Goal: Information Seeking & Learning: Learn about a topic

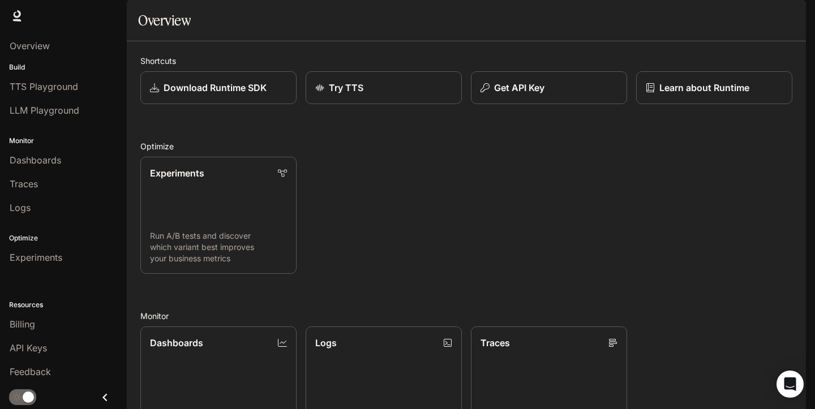
click at [787, 12] on img "button" at bounding box center [791, 16] width 16 height 16
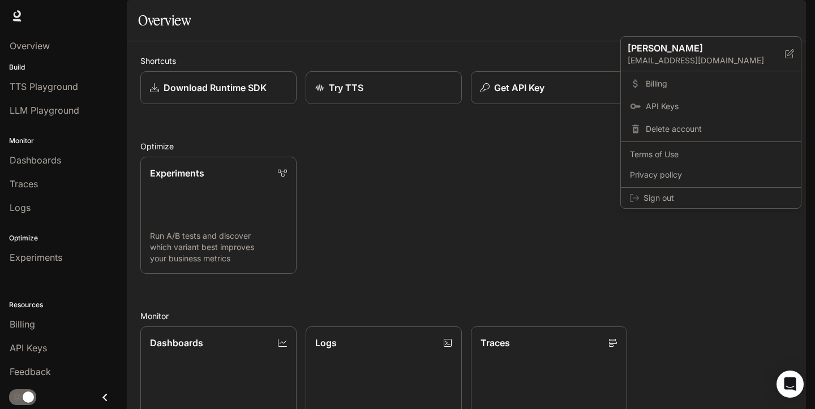
click at [545, 79] on div at bounding box center [407, 204] width 815 height 409
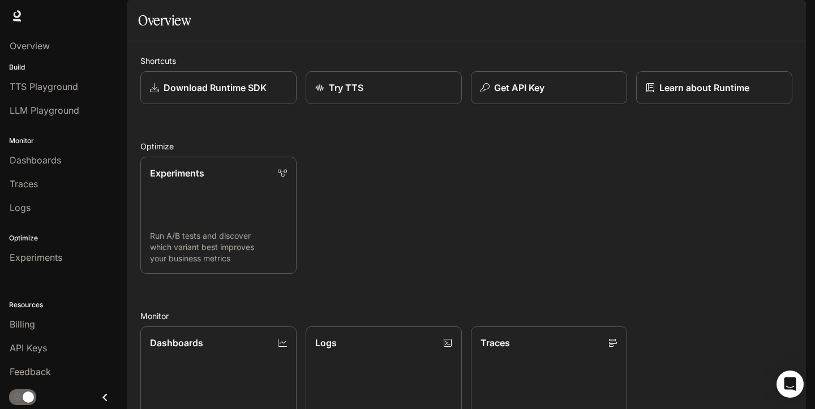
click at [692, 15] on span "Runtime" at bounding box center [684, 16] width 32 height 14
click at [733, 18] on span "Documentation" at bounding box center [740, 16] width 56 height 14
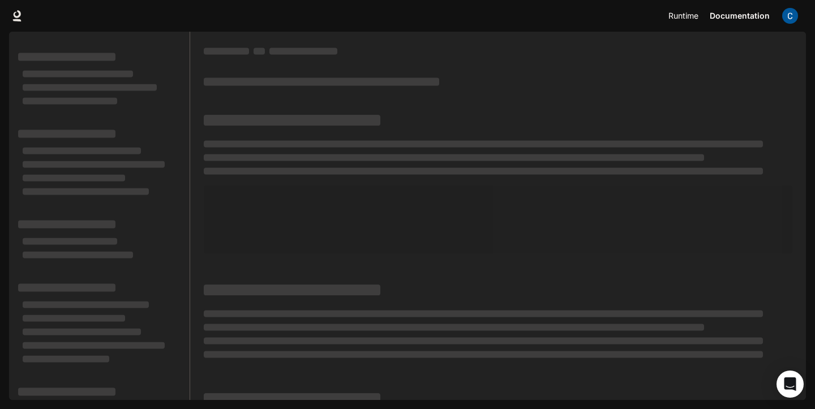
click at [677, 19] on span "Runtime" at bounding box center [684, 16] width 30 height 14
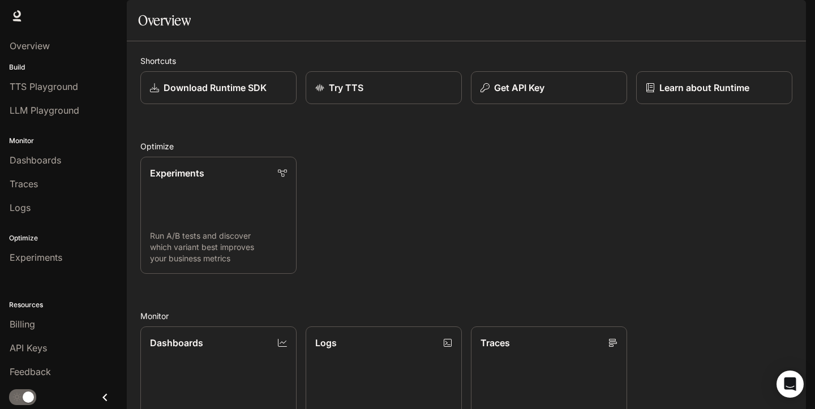
click at [723, 15] on span "Documentation" at bounding box center [740, 16] width 56 height 14
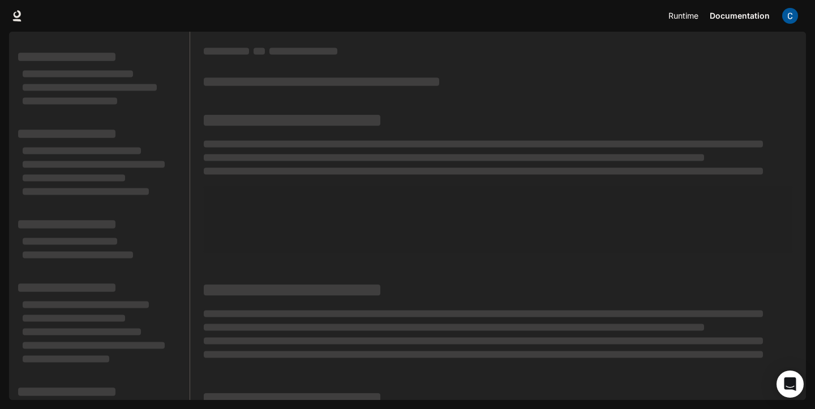
click at [678, 15] on span "Runtime" at bounding box center [684, 16] width 30 height 14
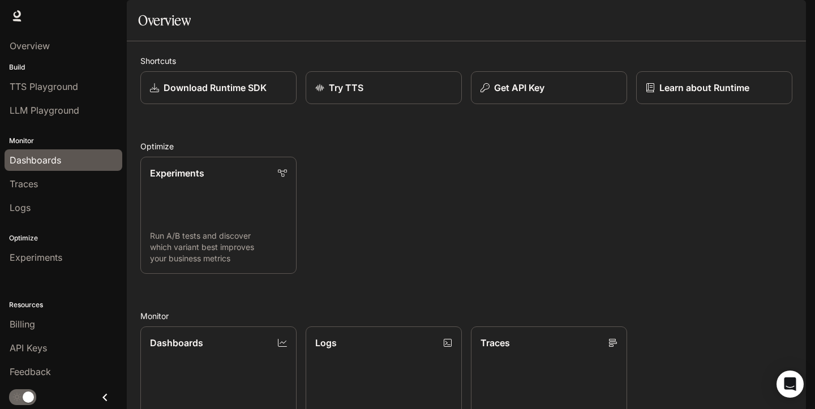
click at [56, 162] on span "Dashboards" at bounding box center [36, 160] width 52 height 14
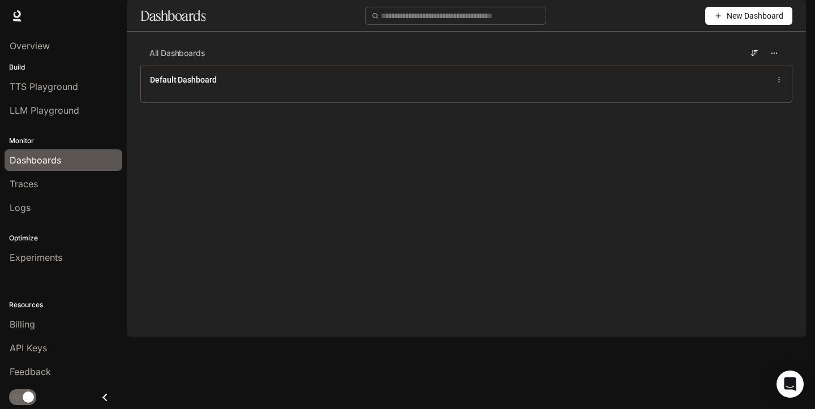
click at [743, 22] on span "New Dashboard" at bounding box center [755, 16] width 57 height 12
click at [732, 74] on div "Create dashboard" at bounding box center [736, 72] width 94 height 12
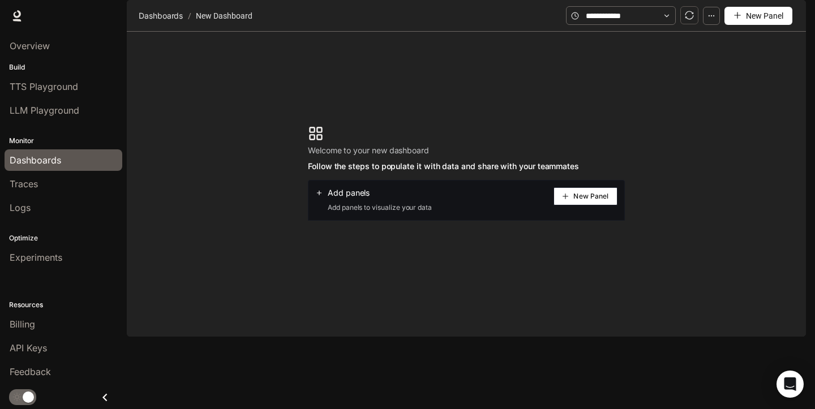
click at [676, 25] on span at bounding box center [621, 15] width 110 height 19
click at [673, 25] on span at bounding box center [621, 15] width 110 height 19
click at [713, 20] on icon "button" at bounding box center [712, 16] width 8 height 8
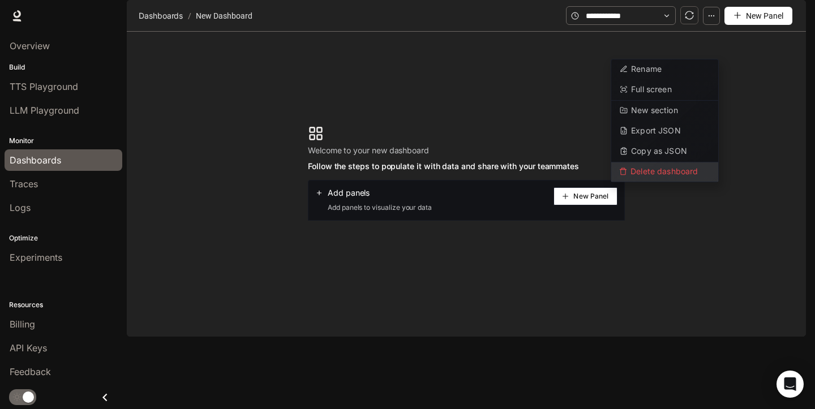
click at [667, 172] on span "Delete dashboard" at bounding box center [665, 172] width 107 height 19
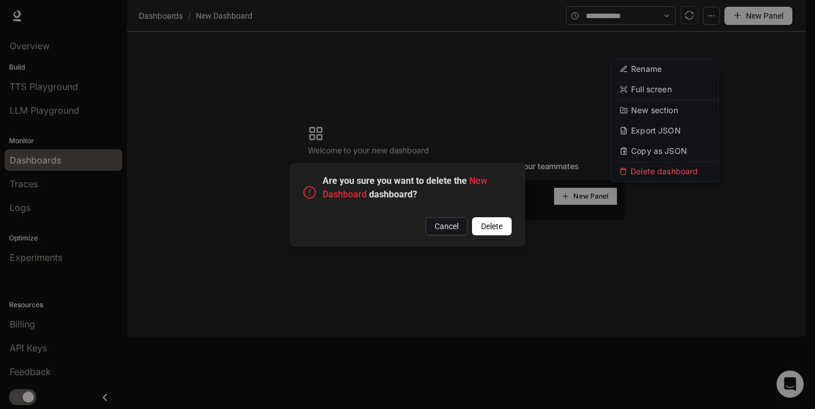
click at [488, 219] on button "Delete" at bounding box center [492, 226] width 40 height 18
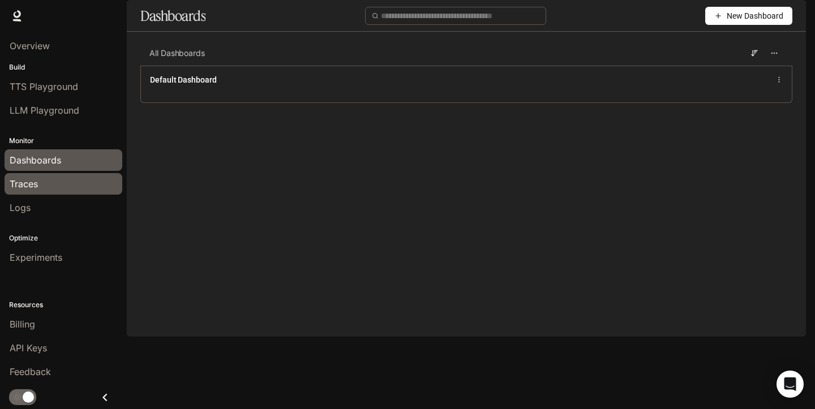
click at [32, 185] on span "Traces" at bounding box center [24, 184] width 28 height 14
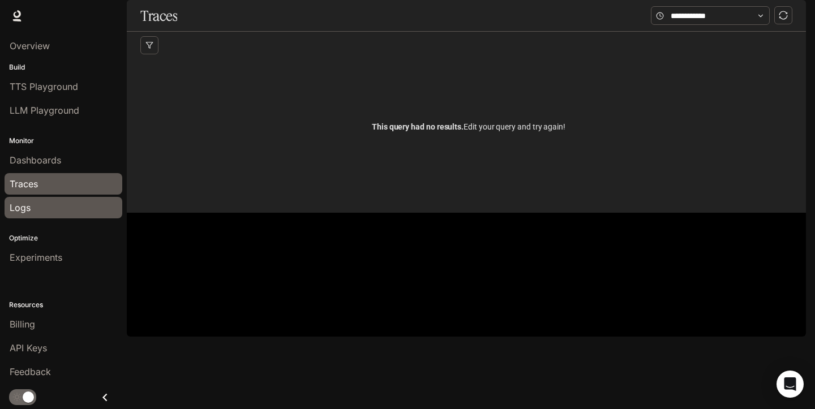
click at [35, 205] on div "Logs" at bounding box center [64, 208] width 108 height 14
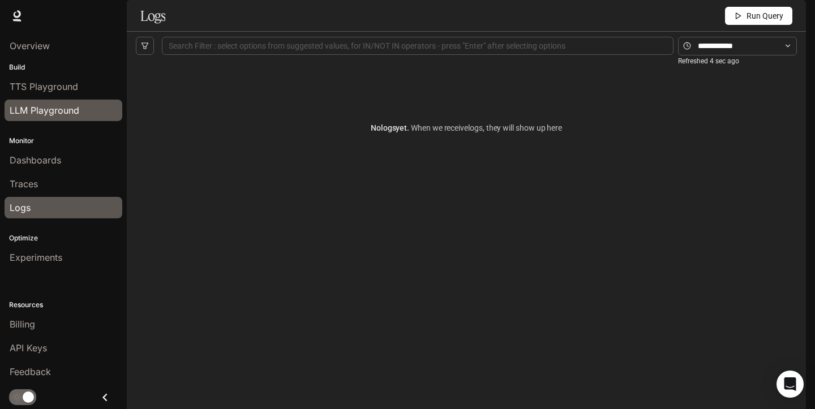
click at [65, 109] on span "LLM Playground" at bounding box center [45, 111] width 70 height 14
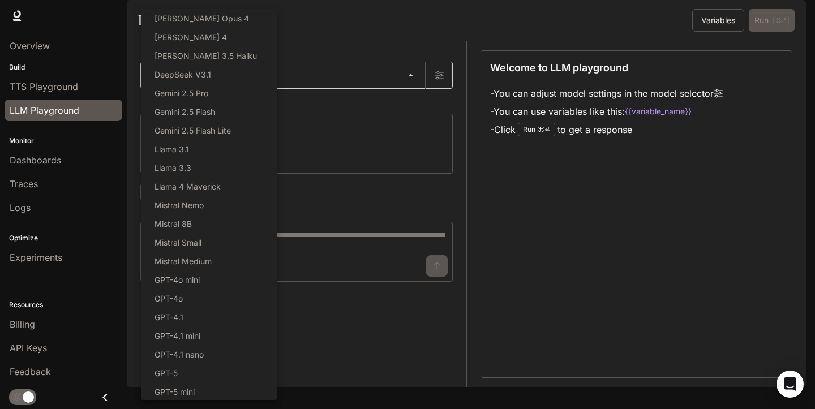
click at [408, 105] on body "Skip to main content Runtime Runtime Documentation Documentation Portal Overvie…" at bounding box center [407, 204] width 815 height 409
click at [428, 132] on div at bounding box center [407, 204] width 815 height 409
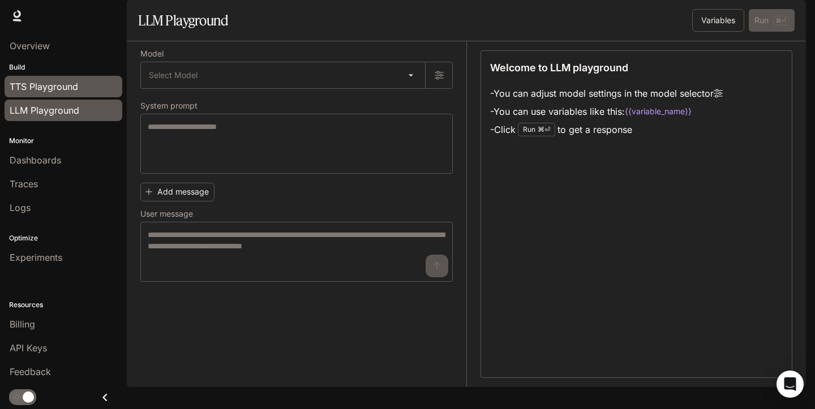
click at [63, 91] on span "TTS Playground" at bounding box center [44, 87] width 69 height 14
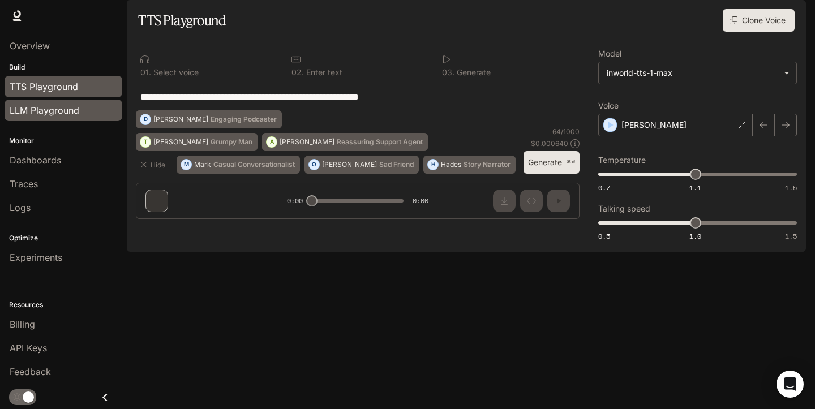
click at [84, 118] on link "LLM Playground" at bounding box center [64, 111] width 118 height 22
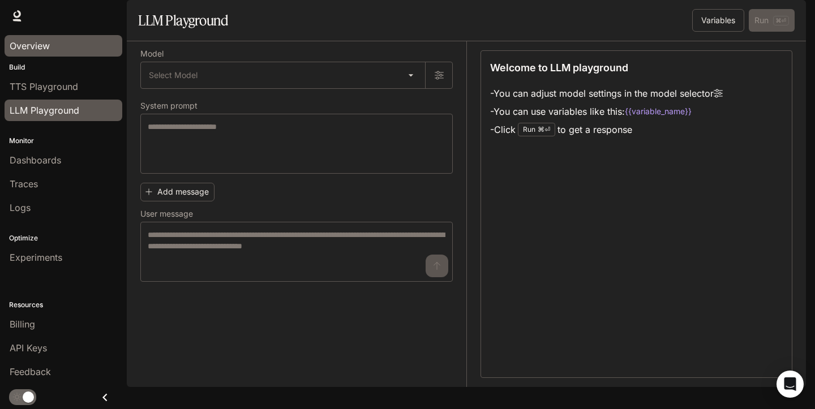
click at [41, 40] on span "Overview" at bounding box center [30, 46] width 40 height 14
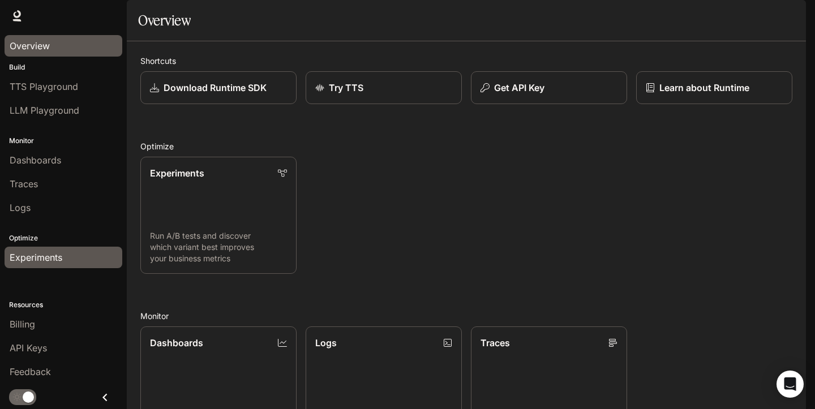
click at [54, 262] on span "Experiments" at bounding box center [36, 258] width 53 height 14
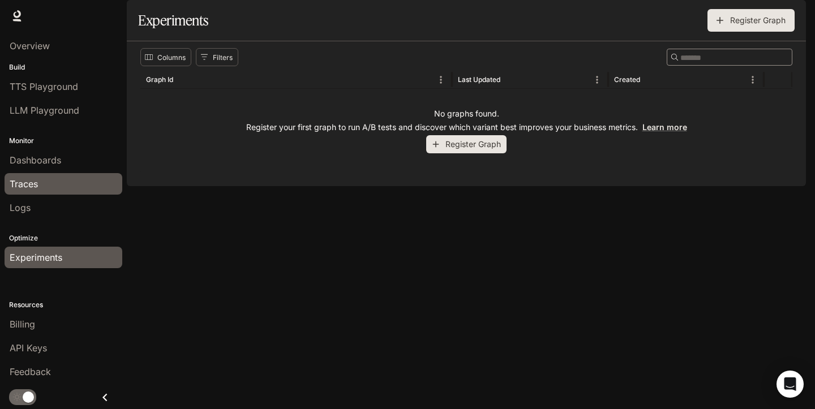
click at [37, 183] on span "Traces" at bounding box center [24, 184] width 28 height 14
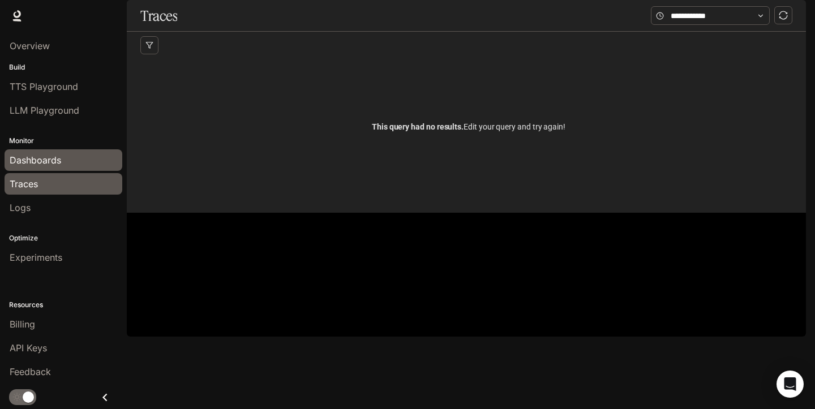
click at [41, 164] on span "Dashboards" at bounding box center [36, 160] width 52 height 14
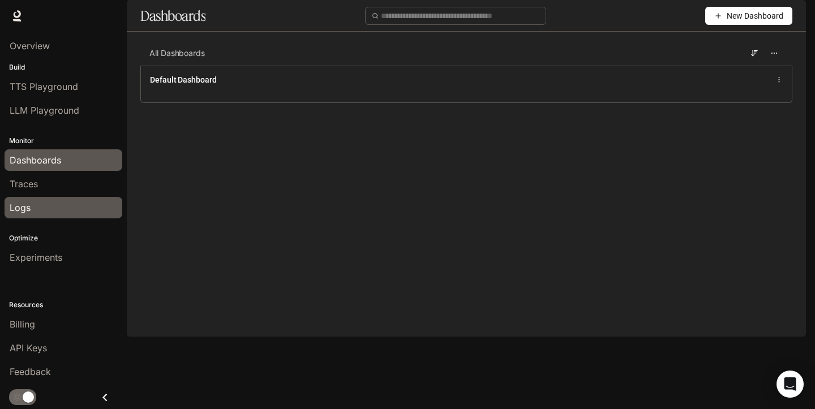
click at [31, 210] on div "Logs" at bounding box center [64, 208] width 108 height 14
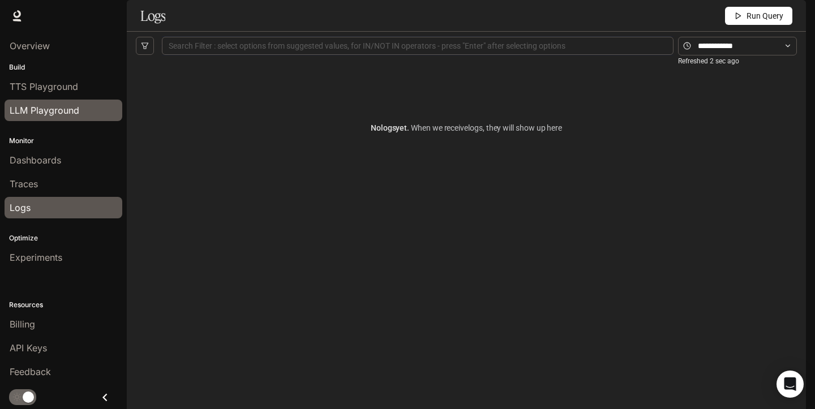
click at [52, 102] on link "LLM Playground" at bounding box center [64, 111] width 118 height 22
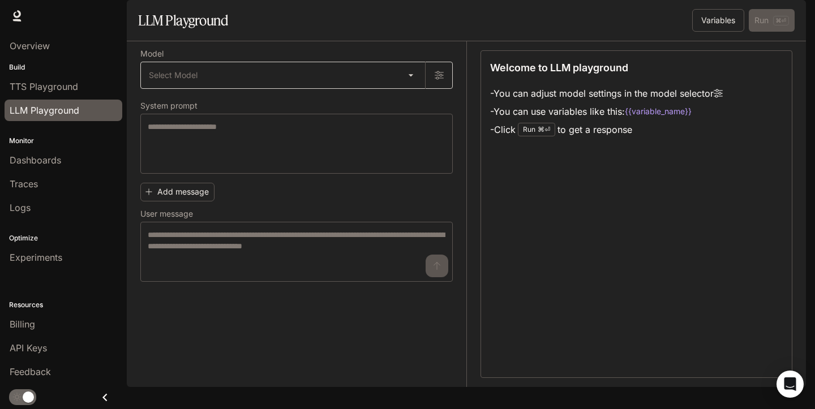
click at [408, 104] on body "Skip to main content Runtime Runtime Documentation Documentation Portal Overvie…" at bounding box center [407, 204] width 815 height 409
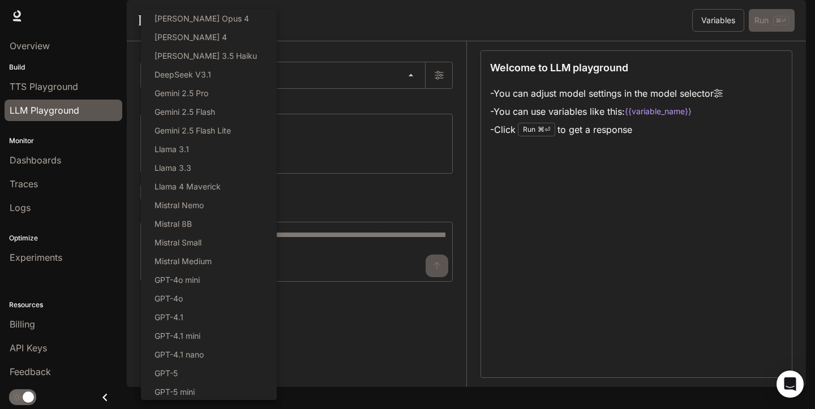
click at [398, 80] on div at bounding box center [407, 204] width 815 height 409
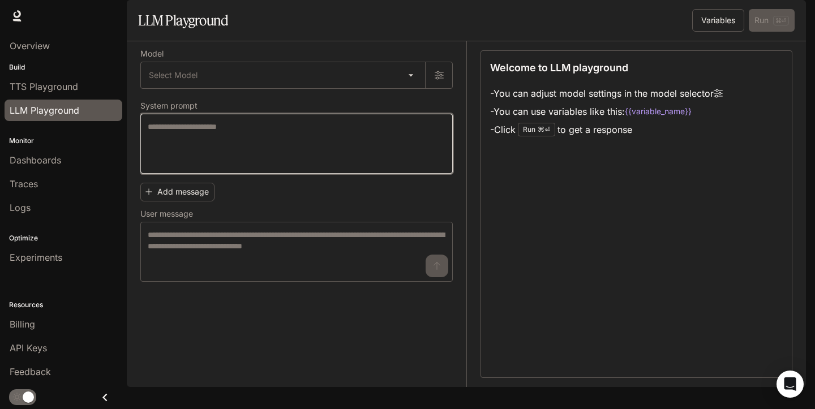
click at [289, 156] on textarea at bounding box center [297, 143] width 298 height 45
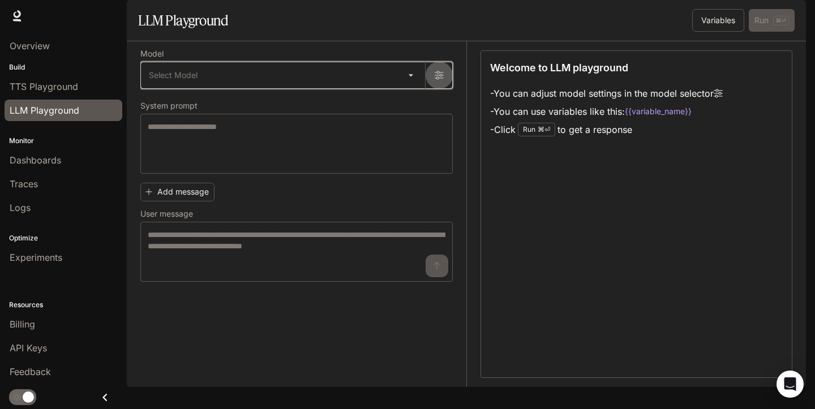
click at [441, 80] on icon "button" at bounding box center [439, 75] width 9 height 9
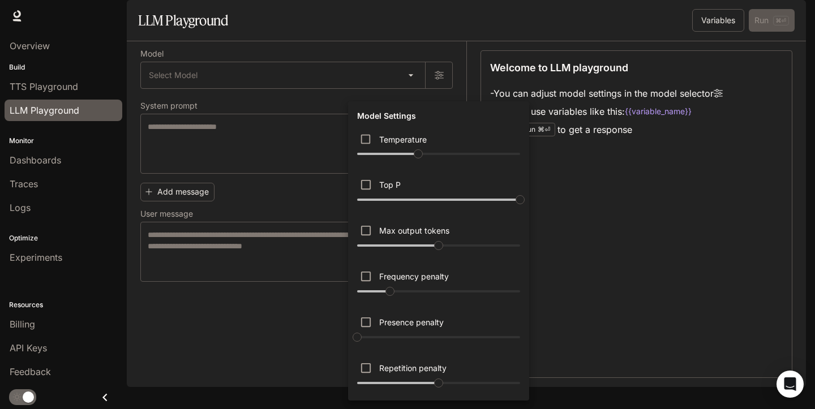
click at [302, 226] on div at bounding box center [407, 204] width 815 height 409
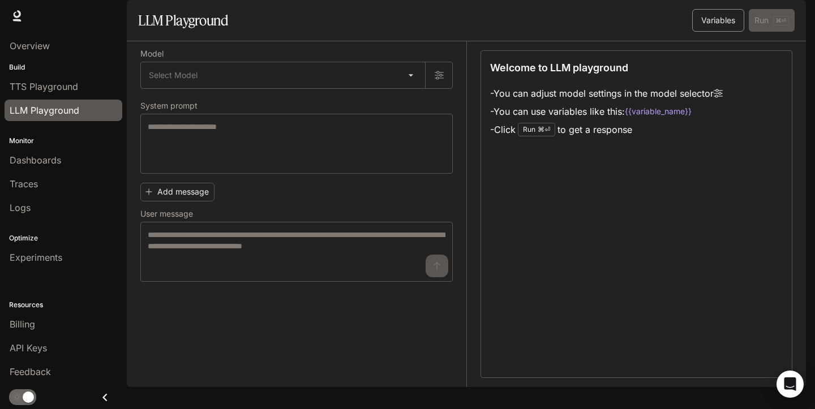
click at [730, 32] on button "Variables" at bounding box center [719, 20] width 52 height 23
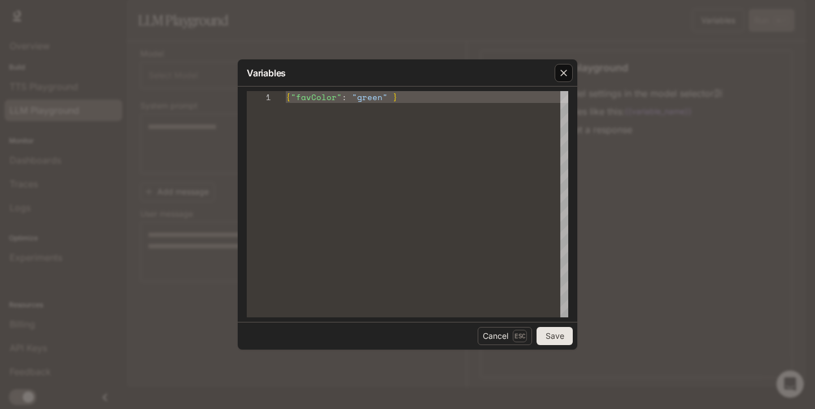
click at [568, 71] on icon "button" at bounding box center [563, 72] width 11 height 11
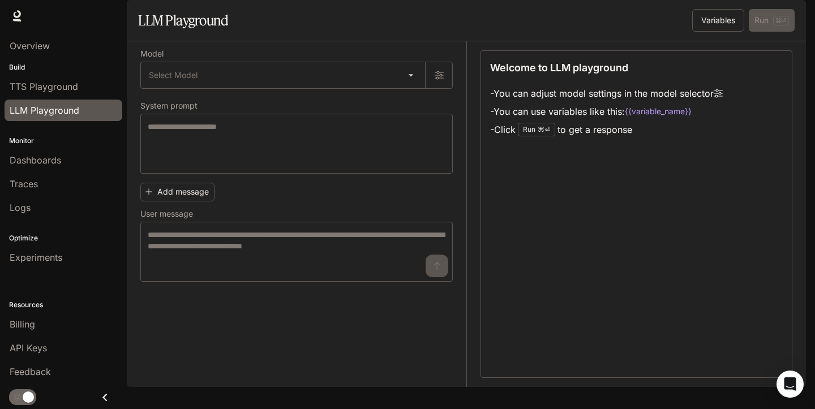
click at [104, 396] on icon "Close drawer" at bounding box center [104, 397] width 15 height 15
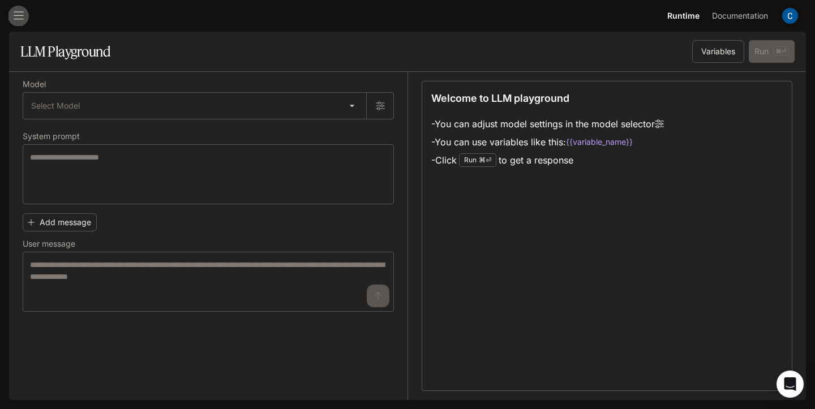
click at [20, 16] on icon "open drawer" at bounding box center [19, 16] width 10 height 8
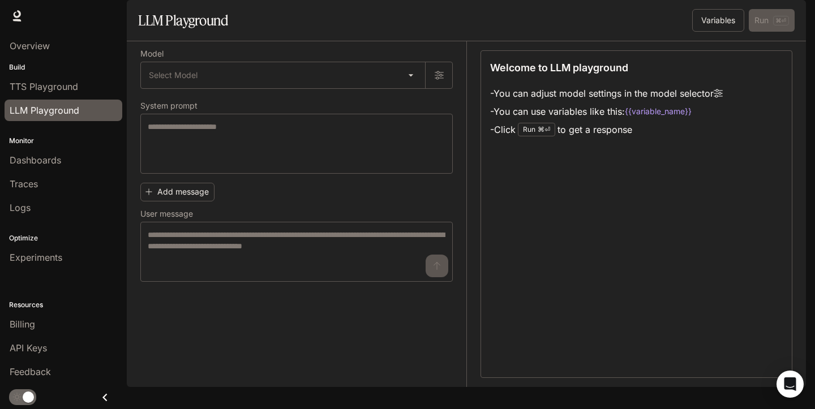
click at [14, 18] on icon at bounding box center [16, 15] width 11 height 11
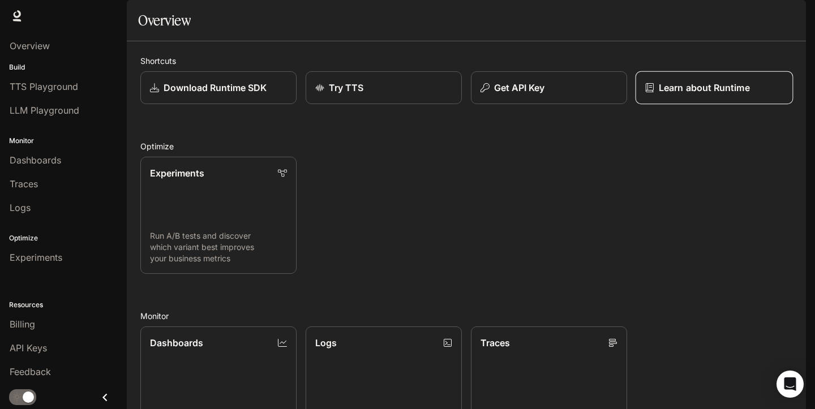
click at [696, 95] on p "Learn about Runtime" at bounding box center [704, 88] width 91 height 14
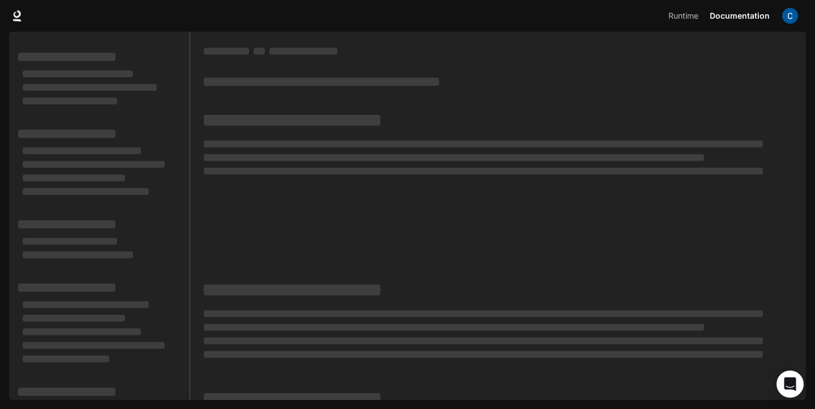
click at [794, 16] on img "button" at bounding box center [791, 16] width 16 height 16
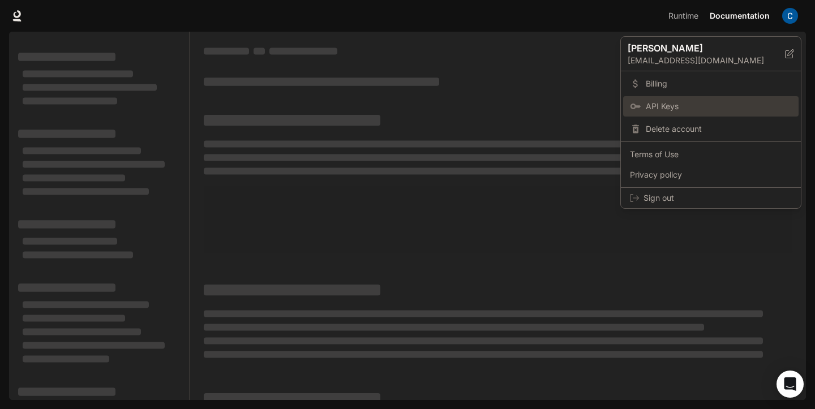
click at [673, 111] on span "API Keys" at bounding box center [719, 106] width 146 height 11
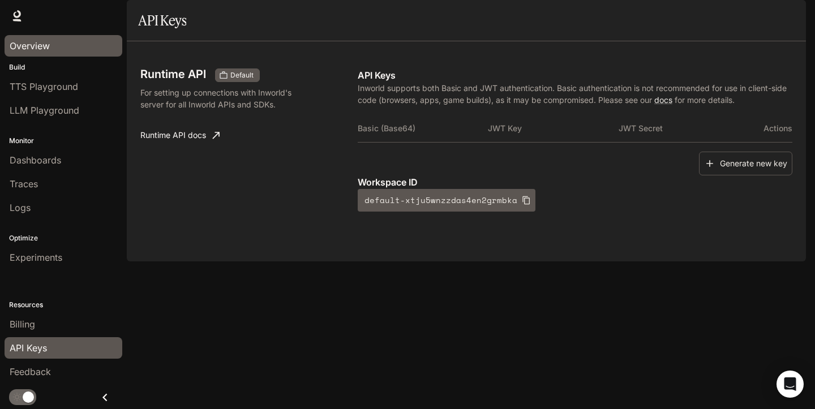
click at [33, 40] on span "Overview" at bounding box center [30, 46] width 40 height 14
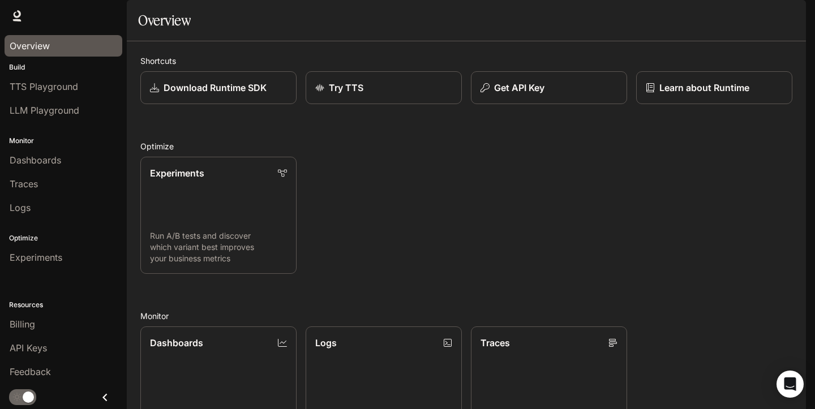
click at [746, 7] on link "Documentation Documentation" at bounding box center [740, 16] width 69 height 23
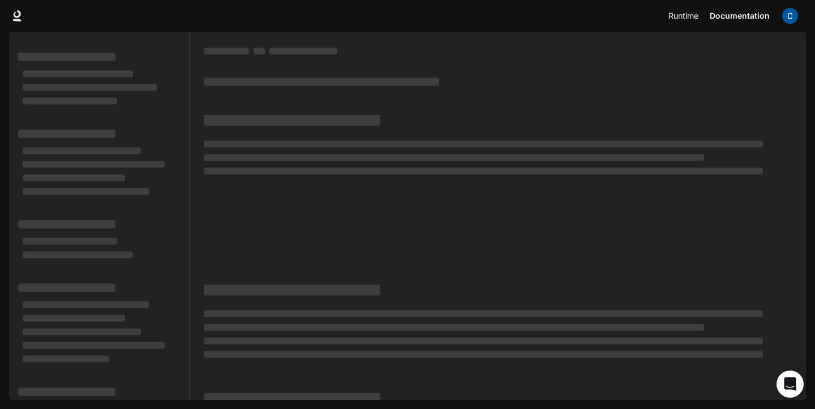
click at [689, 21] on span "Runtime" at bounding box center [684, 16] width 30 height 14
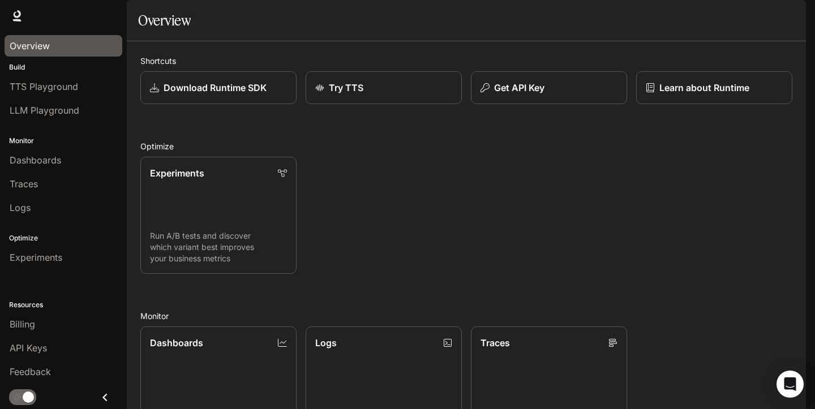
click at [49, 47] on span "Overview" at bounding box center [30, 46] width 40 height 14
click at [354, 135] on div "Shortcuts Download Runtime SDK Try TTS Get API Key Learn about Runtime Optimize…" at bounding box center [466, 334] width 652 height 559
click at [356, 95] on p "Try TTS" at bounding box center [345, 88] width 35 height 14
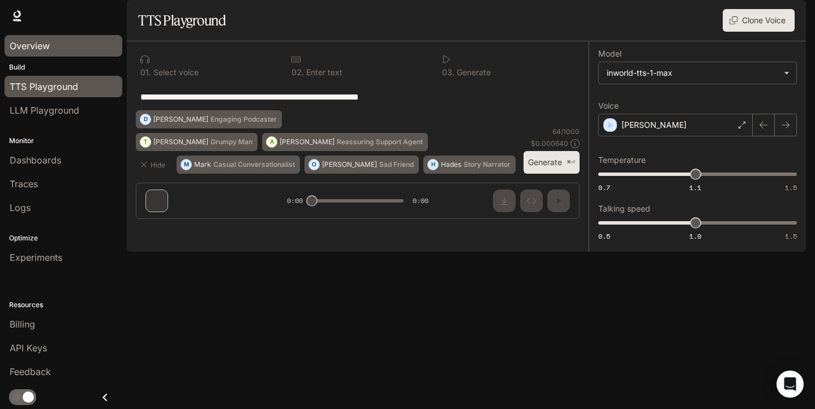
click at [18, 41] on span "Overview" at bounding box center [30, 46] width 40 height 14
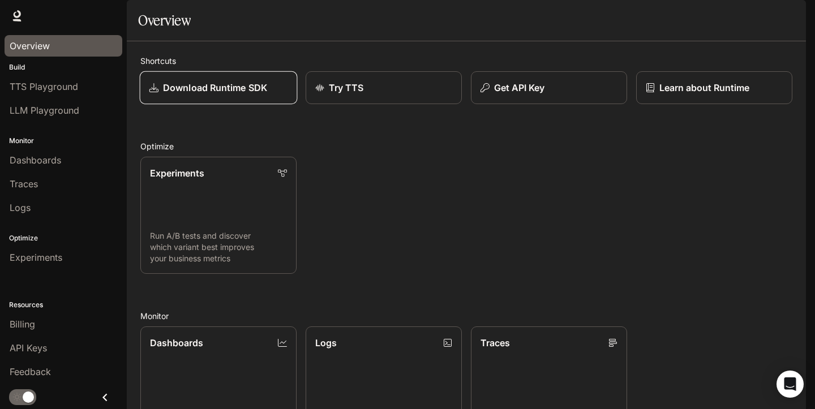
click at [250, 105] on link "Download Runtime SDK" at bounding box center [219, 87] width 158 height 33
click at [797, 21] on img "button" at bounding box center [791, 16] width 16 height 16
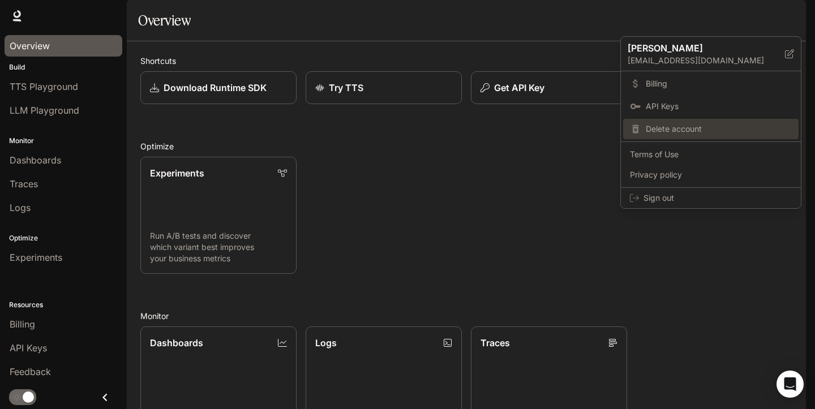
click at [673, 131] on span "Delete account" at bounding box center [719, 128] width 146 height 11
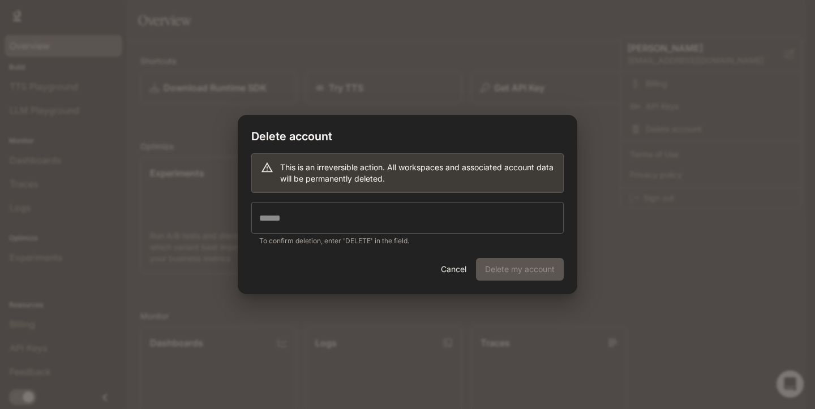
click at [451, 205] on input "text" at bounding box center [407, 218] width 313 height 32
click at [510, 269] on div "Cancel Delete my account" at bounding box center [408, 276] width 340 height 36
click at [403, 224] on input "*****" at bounding box center [407, 218] width 313 height 32
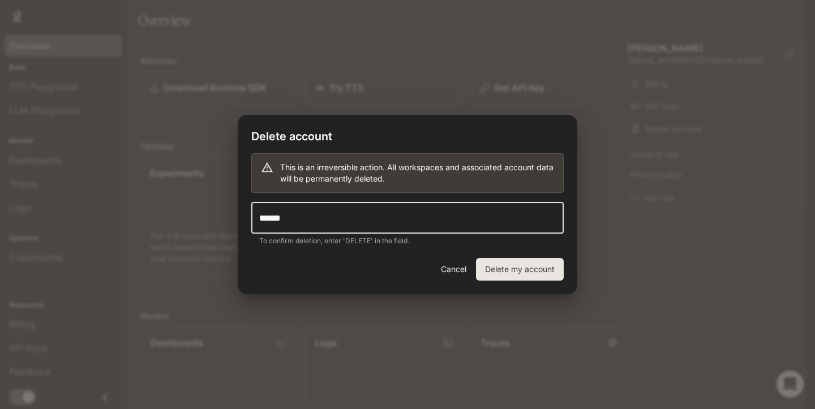
type input "******"
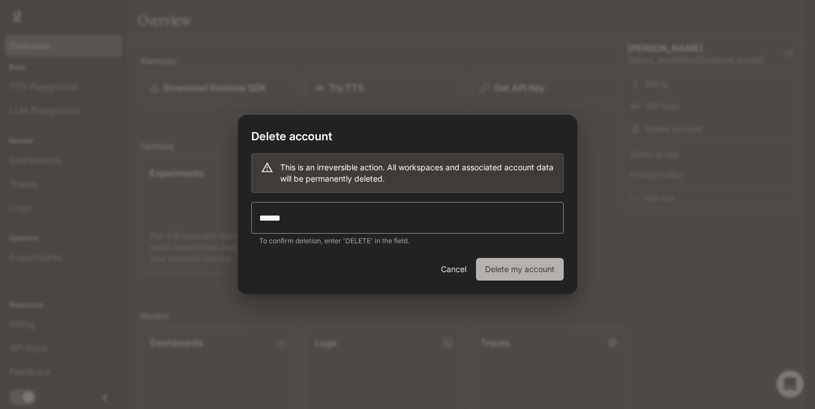
click at [507, 258] on button "Delete my account" at bounding box center [520, 269] width 88 height 23
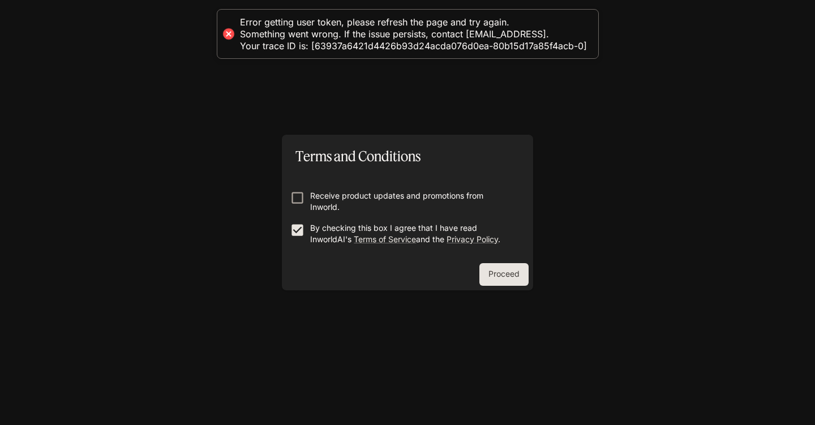
click at [486, 272] on button "Proceed" at bounding box center [504, 274] width 49 height 23
